Goal: Information Seeking & Learning: Find specific fact

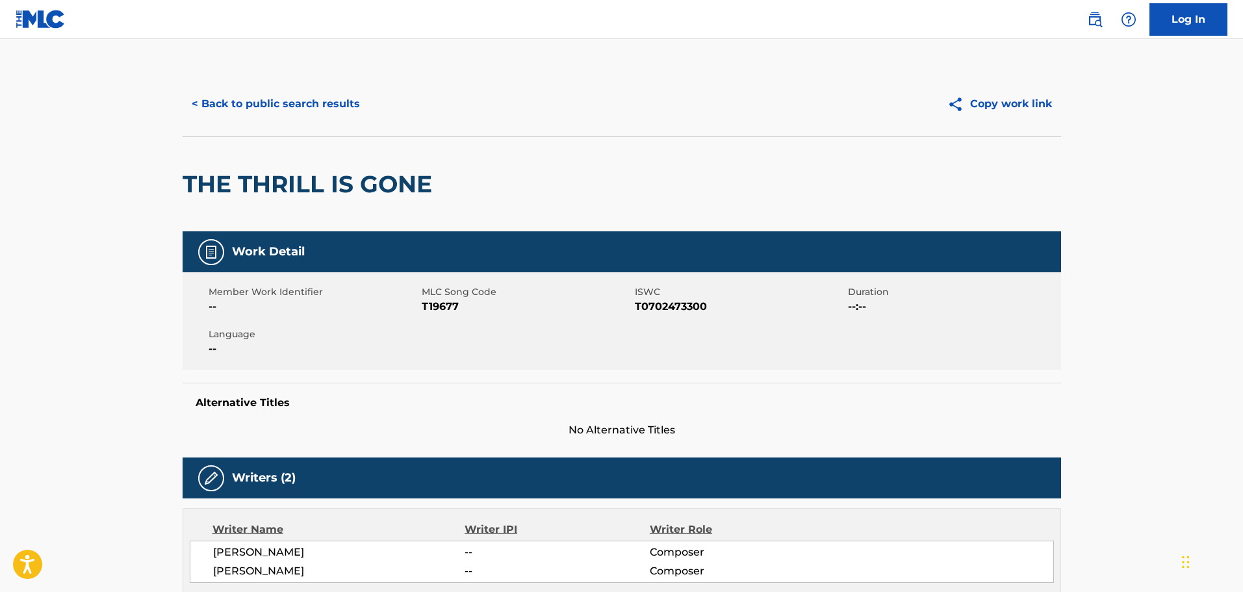
click at [300, 97] on button "< Back to public search results" at bounding box center [276, 104] width 186 height 32
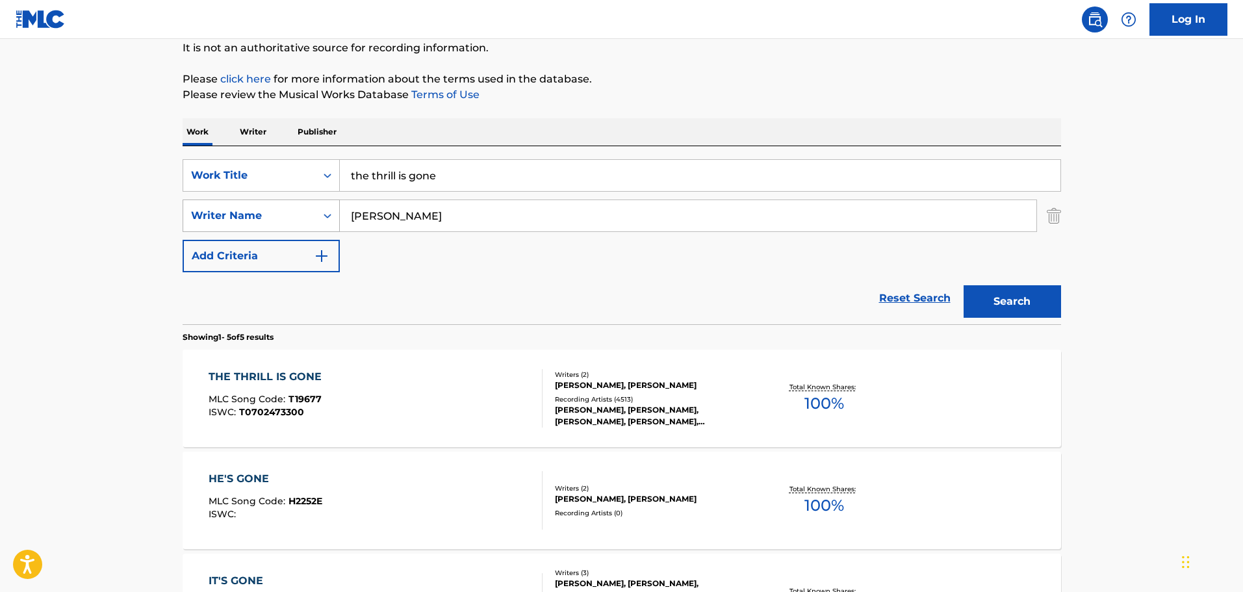
drag, startPoint x: 435, startPoint y: 217, endPoint x: 236, endPoint y: 219, distance: 198.1
click at [236, 219] on div "SearchWithCriteriab1d997be-fb19-43c0-a845-f61c4ee08677 Writer Name [PERSON_NAME]" at bounding box center [622, 215] width 878 height 32
paste input "186265"
drag, startPoint x: 388, startPoint y: 220, endPoint x: 331, endPoint y: 186, distance: 66.4
click at [260, 220] on div "SearchWithCriteriab1d997be-fb19-43c0-a845-f61c4ee08677 Writer Name 186265" at bounding box center [622, 215] width 878 height 32
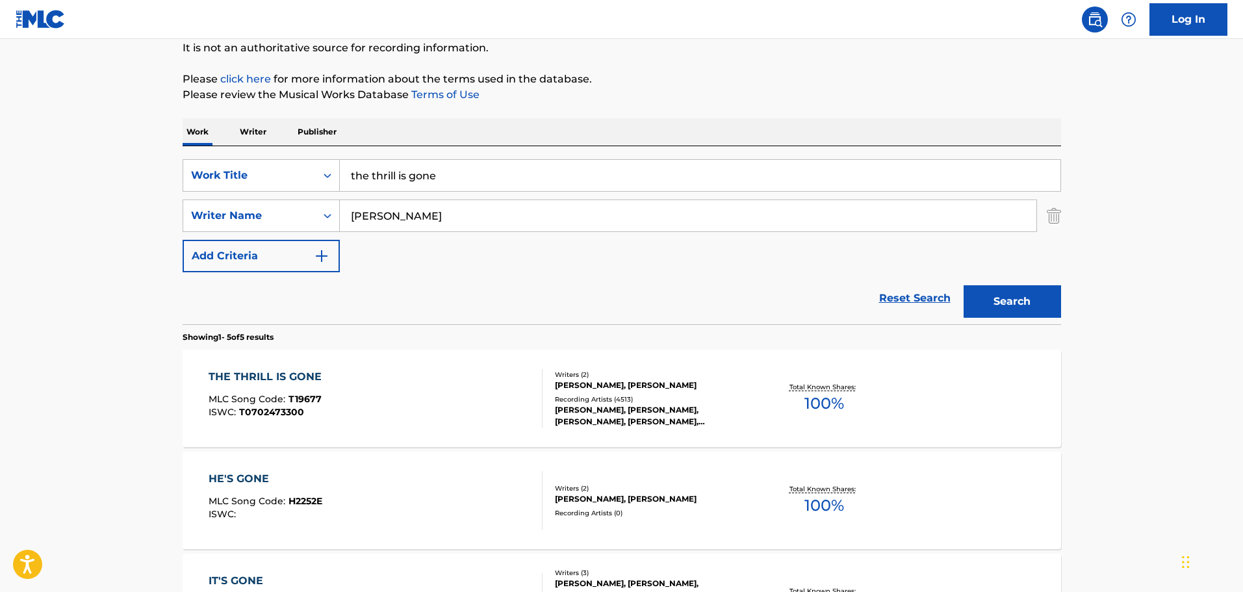
type input "[PERSON_NAME]"
drag, startPoint x: 451, startPoint y: 188, endPoint x: 228, endPoint y: 188, distance: 222.8
click at [228, 188] on div "SearchWithCriteria2bf203d0-5c44-4c06-aaf3-81ace9d96dd9 Work Title the thrill is…" at bounding box center [622, 175] width 878 height 32
type input "to be a lover"
click at [1047, 307] on button "Search" at bounding box center [1011, 301] width 97 height 32
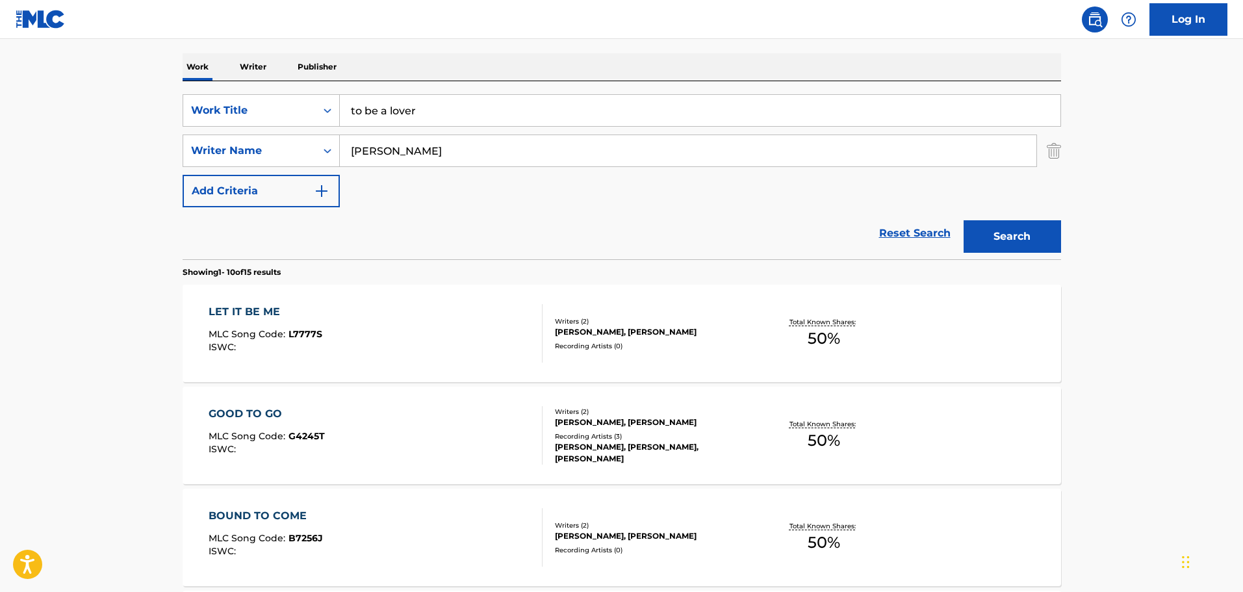
scroll to position [0, 0]
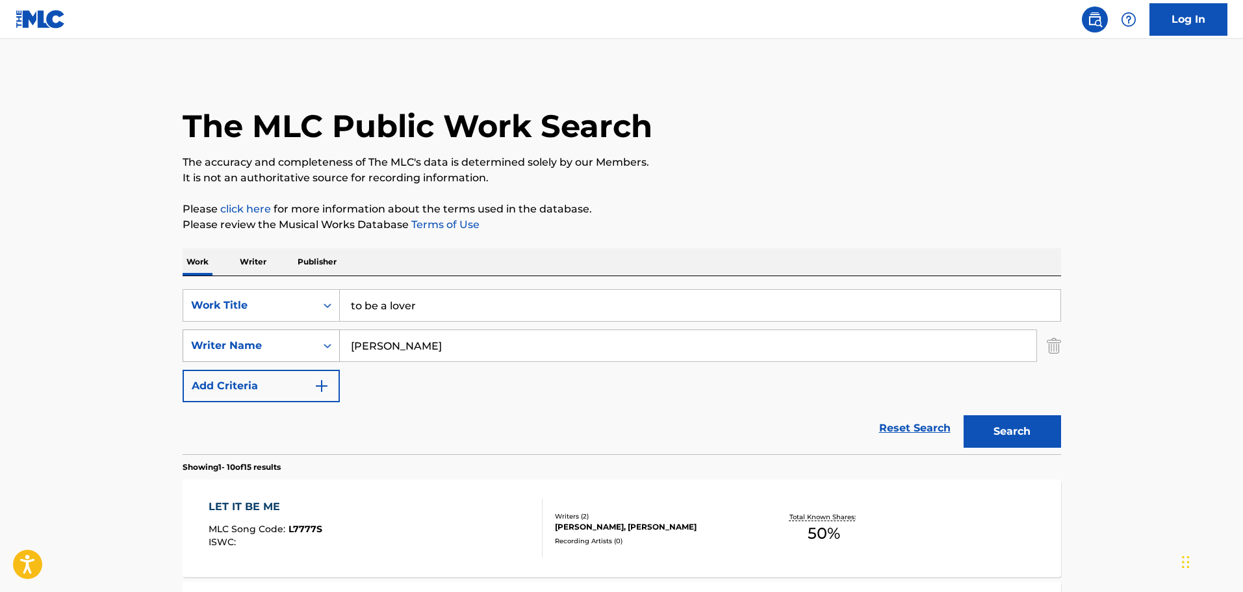
drag, startPoint x: 444, startPoint y: 342, endPoint x: 296, endPoint y: 305, distance: 152.0
click at [268, 345] on div "SearchWithCriteriab1d997be-fb19-43c0-a845-f61c4ee08677 Writer Name [PERSON_NAME]" at bounding box center [622, 345] width 878 height 32
type input "[PERSON_NAME]"
click at [963, 415] on button "Search" at bounding box center [1011, 431] width 97 height 32
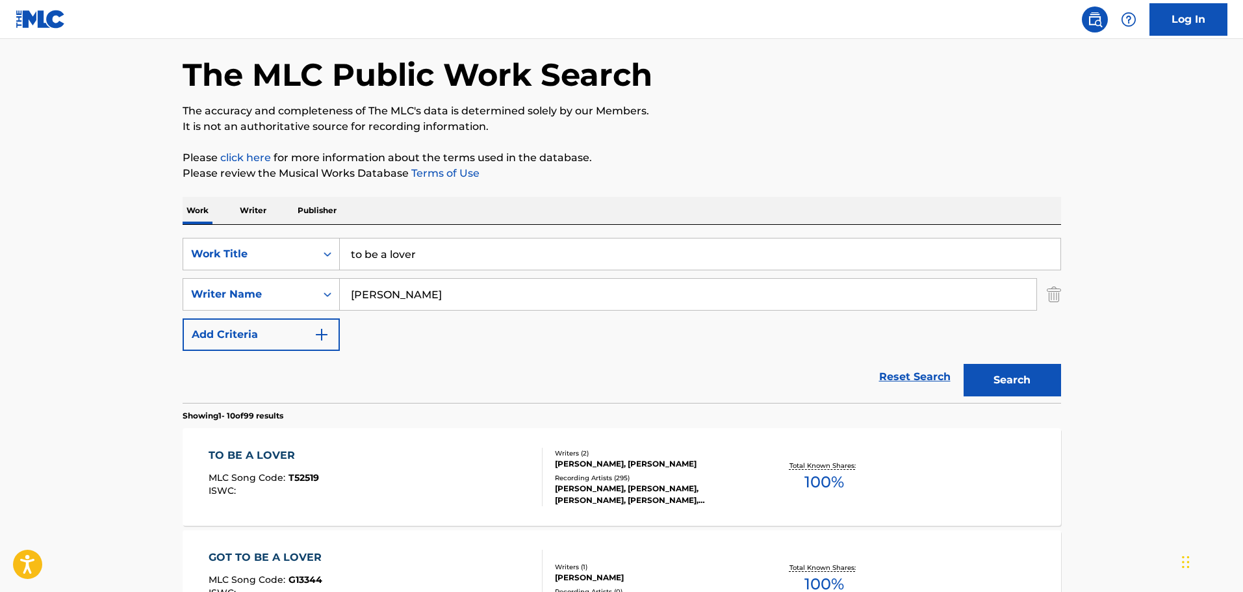
scroll to position [130, 0]
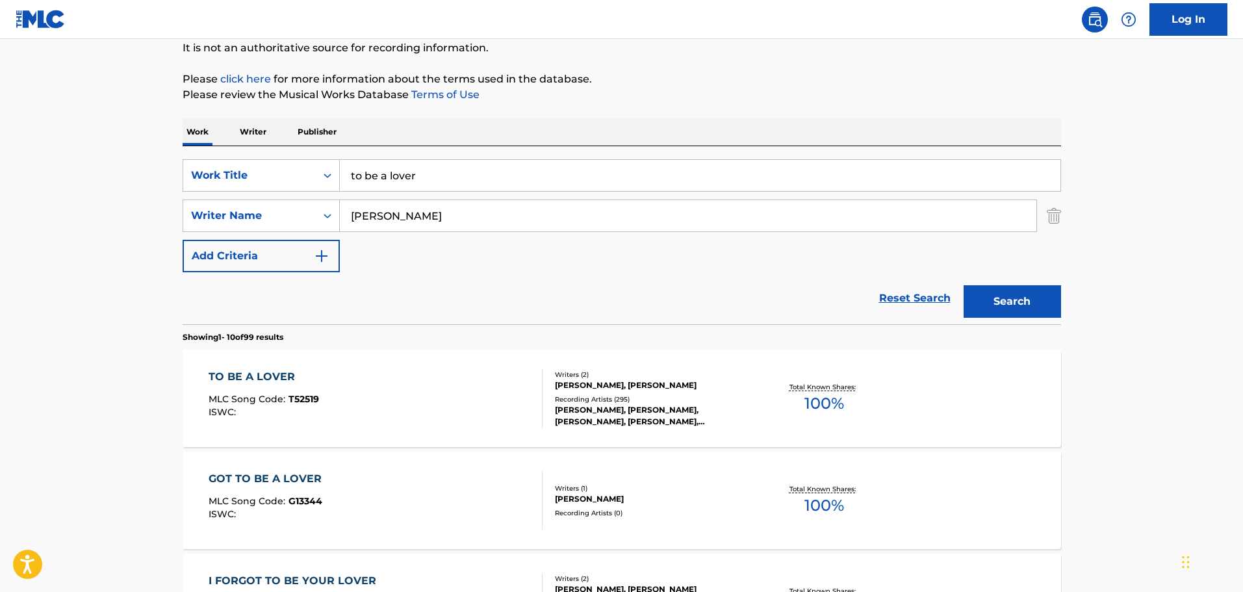
click at [624, 393] on div "Writers ( 2 ) [PERSON_NAME], [PERSON_NAME] Recording Artists ( 295 ) [PERSON_NA…" at bounding box center [646, 399] width 209 height 58
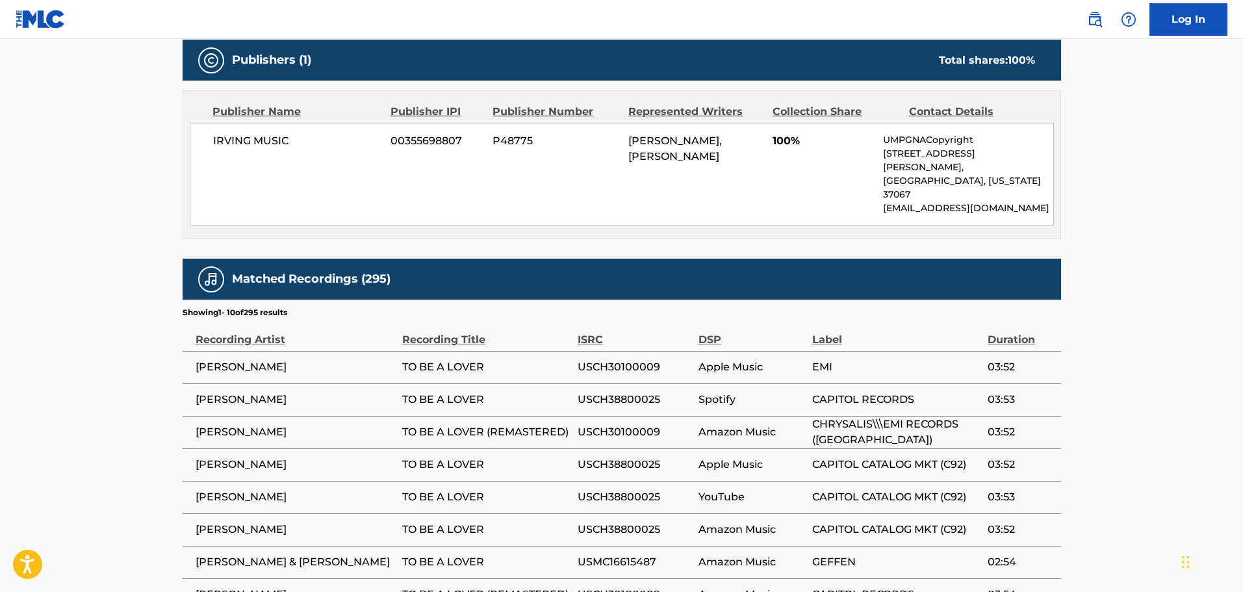
scroll to position [585, 0]
